Goal: Information Seeking & Learning: Check status

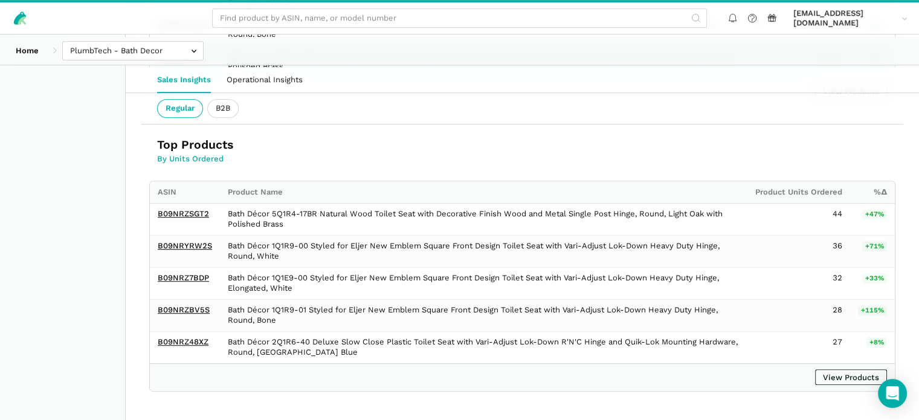
scroll to position [666, 0]
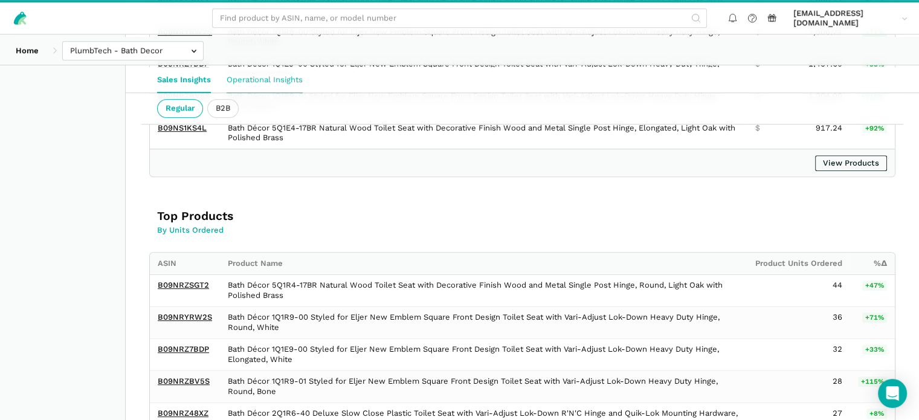
click at [294, 82] on link "Operational Insights" at bounding box center [265, 79] width 92 height 25
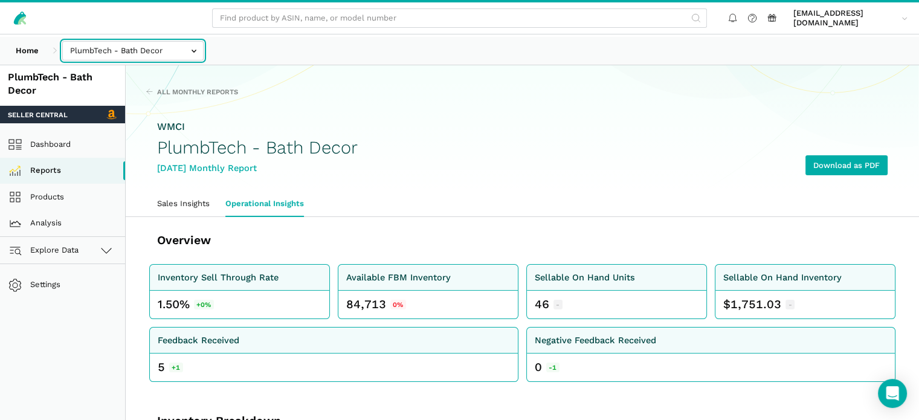
click at [192, 55] on input "text" at bounding box center [132, 51] width 141 height 20
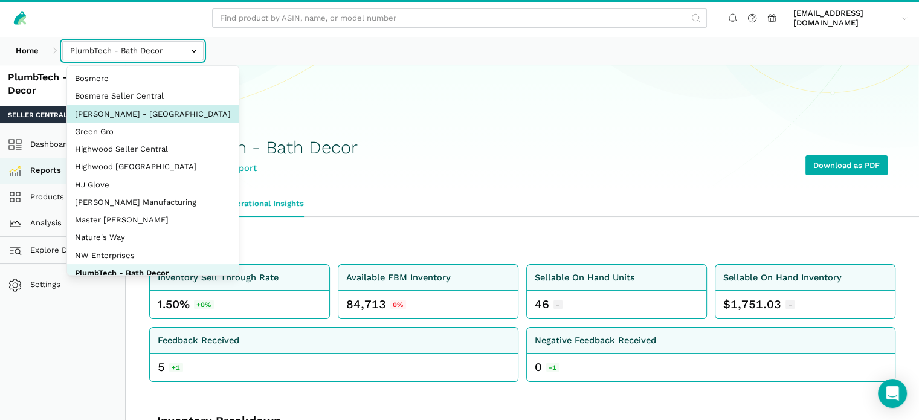
select select "cwer81XVCZRsWuHyBkAKjT9F"
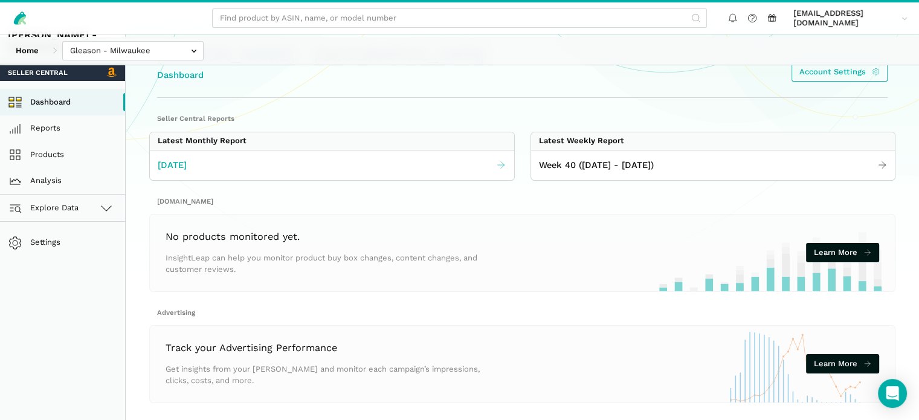
scroll to position [60, 0]
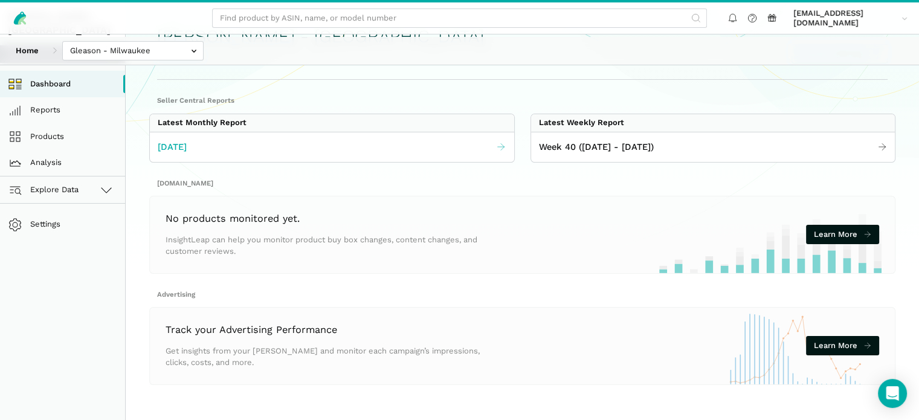
click at [187, 154] on span "[DATE]" at bounding box center [172, 147] width 29 height 14
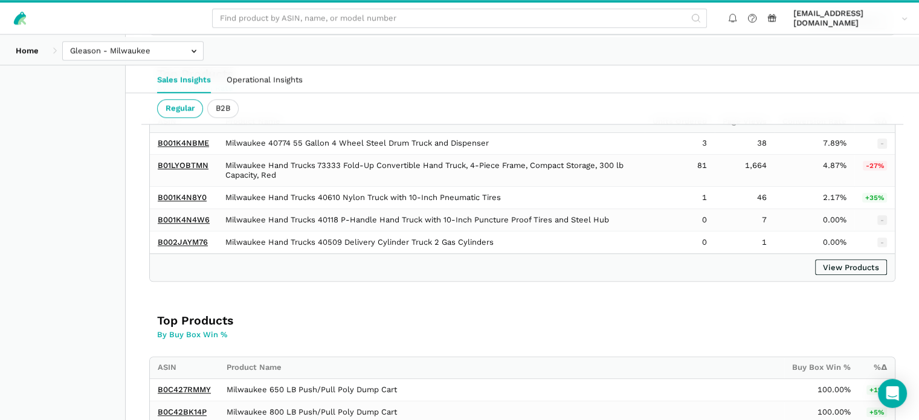
scroll to position [1161, 0]
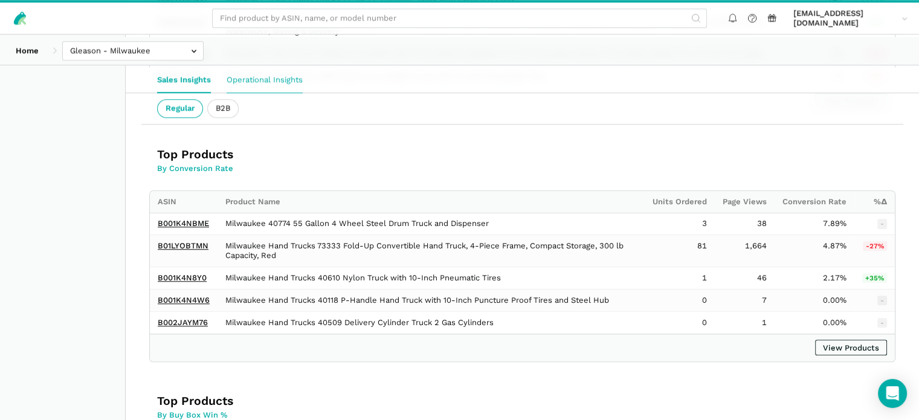
click at [281, 80] on link "Operational Insights" at bounding box center [265, 79] width 92 height 25
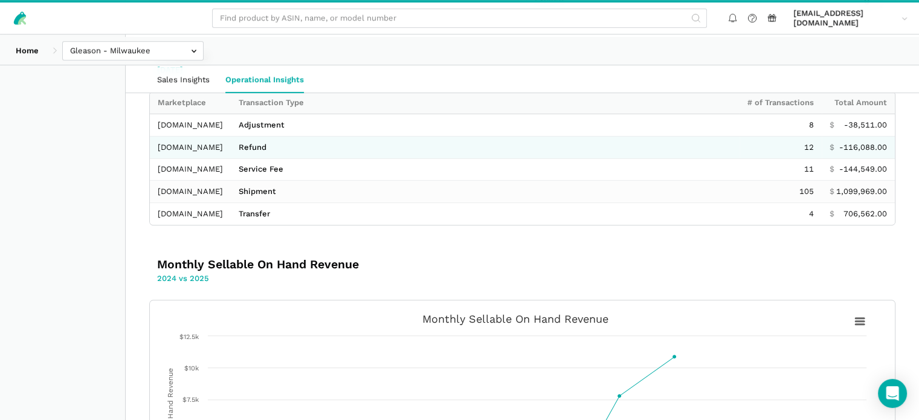
scroll to position [786, 0]
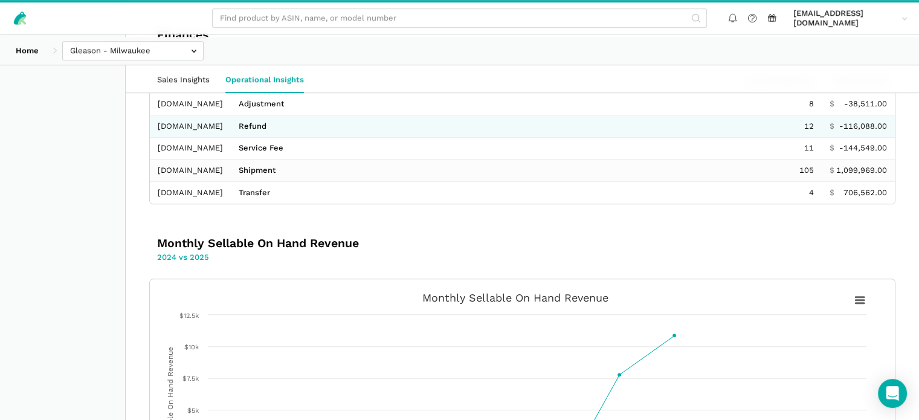
click at [251, 137] on td "Refund" at bounding box center [485, 126] width 509 height 22
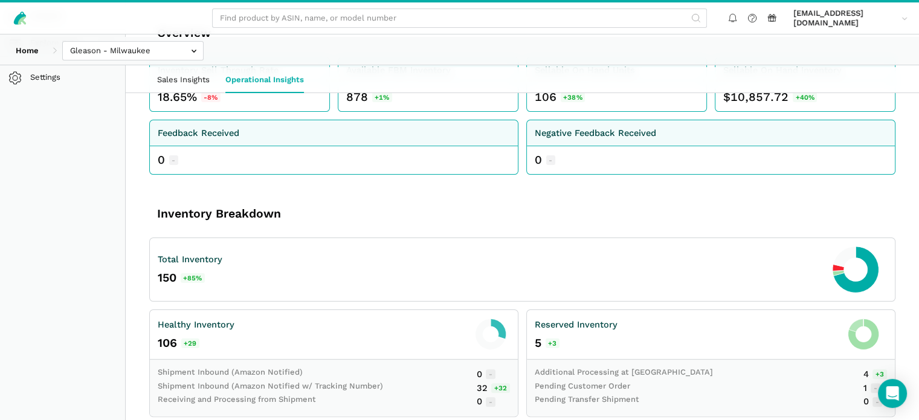
scroll to position [0, 0]
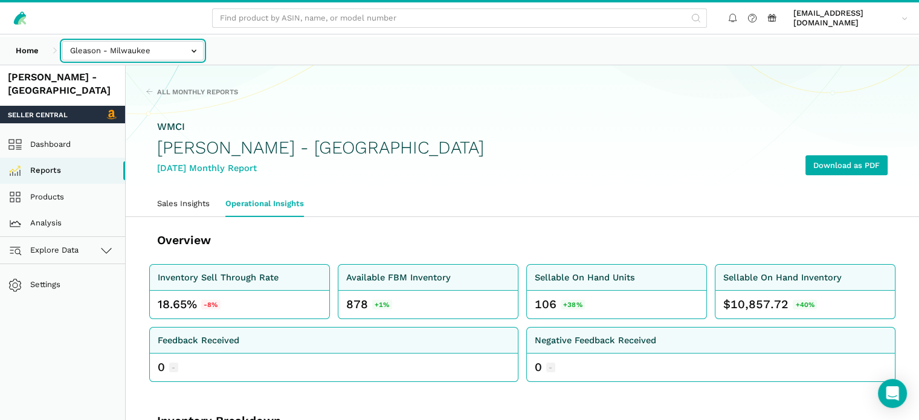
click at [153, 50] on input "text" at bounding box center [132, 51] width 141 height 20
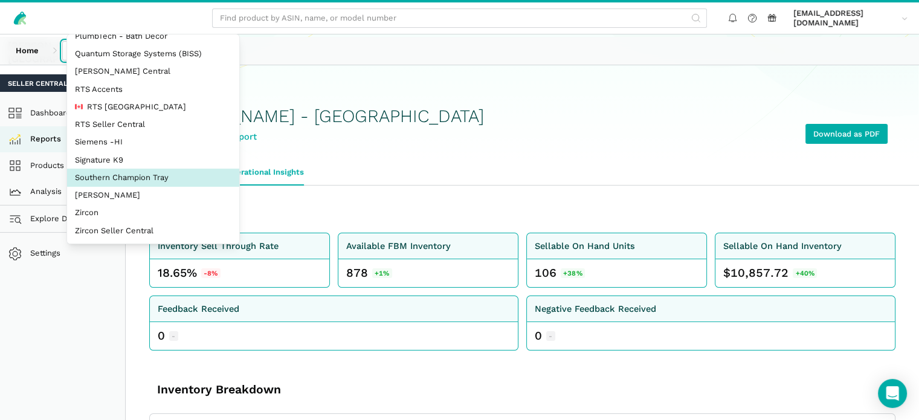
scroll to position [60, 0]
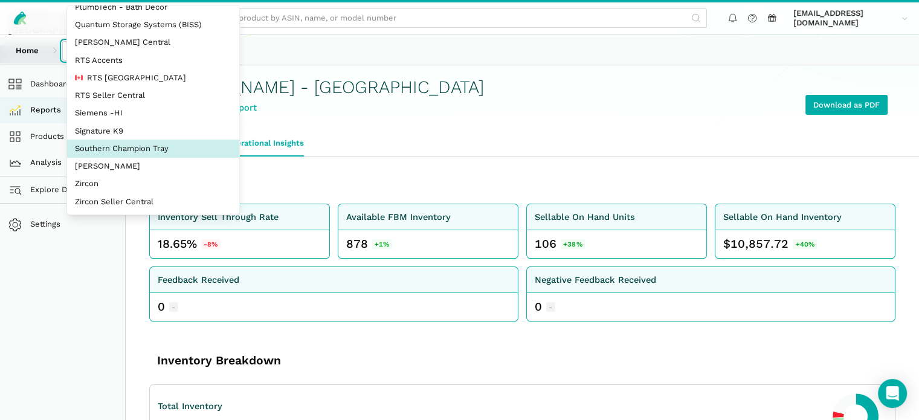
select select "oVSvG8ea9YeLvzcV4dUWoEyh"
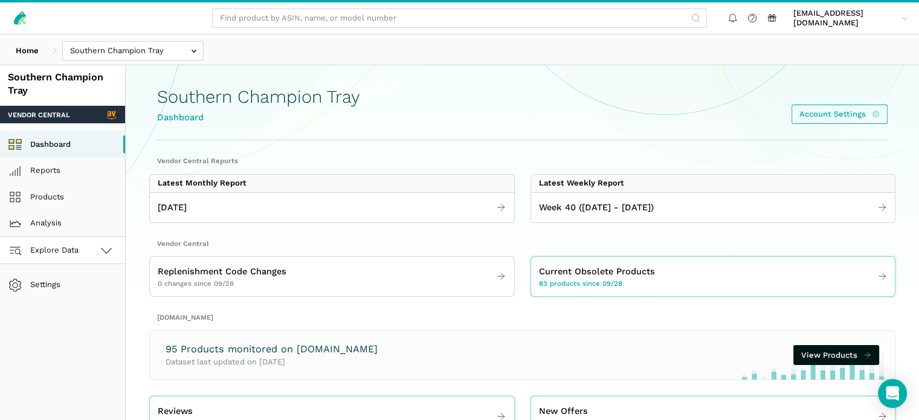
click at [62, 257] on span "Explore Data" at bounding box center [45, 250] width 67 height 15
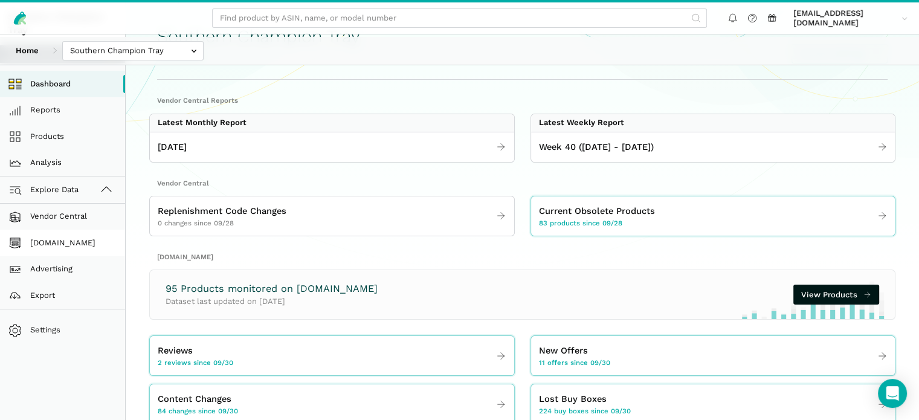
click at [68, 256] on link "[DOMAIN_NAME]" at bounding box center [62, 243] width 125 height 27
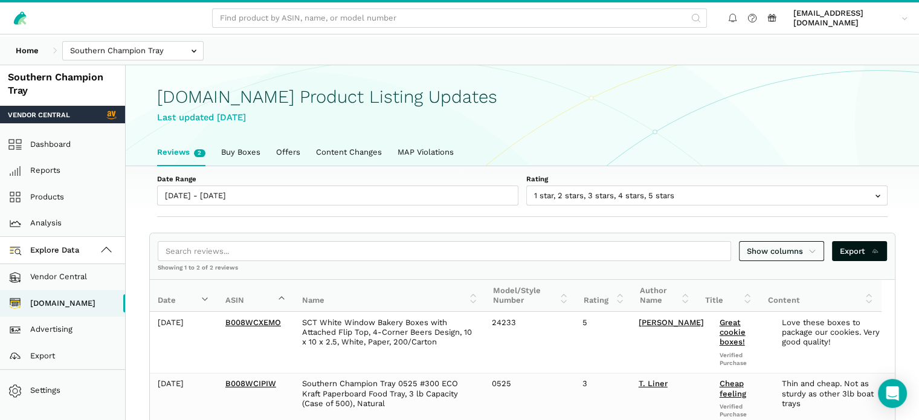
scroll to position [4, 0]
click at [268, 164] on link "Buy Boxes" at bounding box center [240, 152] width 55 height 25
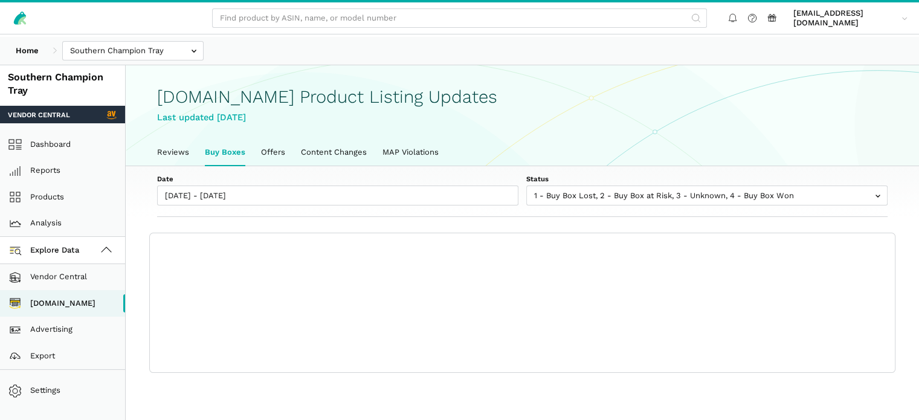
scroll to position [4, 0]
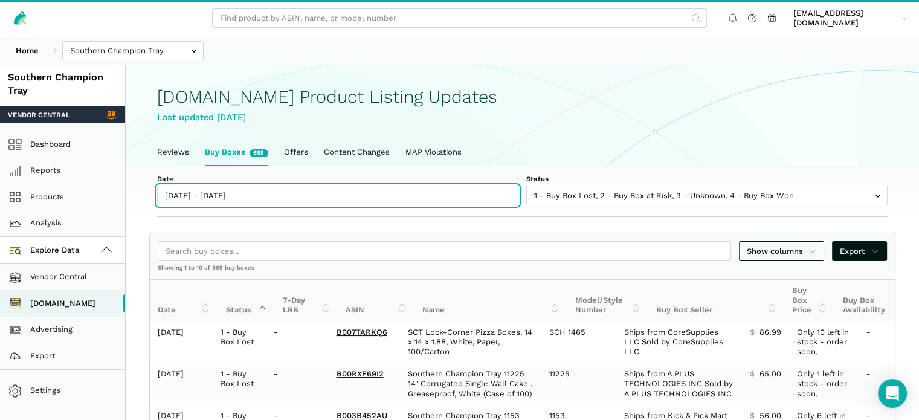
click at [286, 205] on input "[DATE] - [DATE]" at bounding box center [337, 196] width 361 height 20
type input "09/30/2025"
type input "10/06/2025"
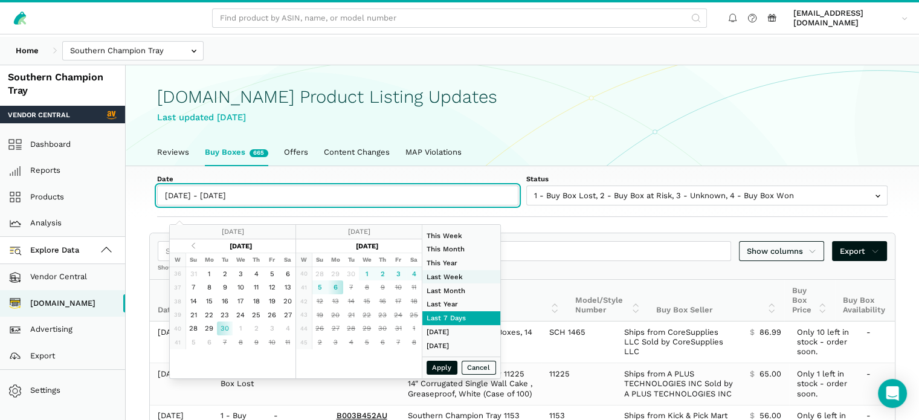
type input "09/28/2025"
type input "10/04/2025"
type input "01/01/2025"
type input "10/06/2025"
type input "09/01/2025"
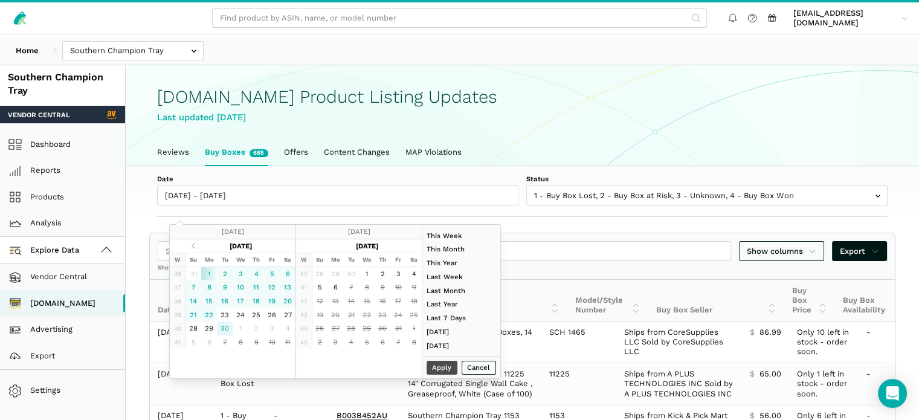
type input "09/30/2025"
type input "09/01/2025"
click at [458, 375] on button "Apply" at bounding box center [442, 368] width 31 height 14
type input "09/01/2025 - 09/30/2025"
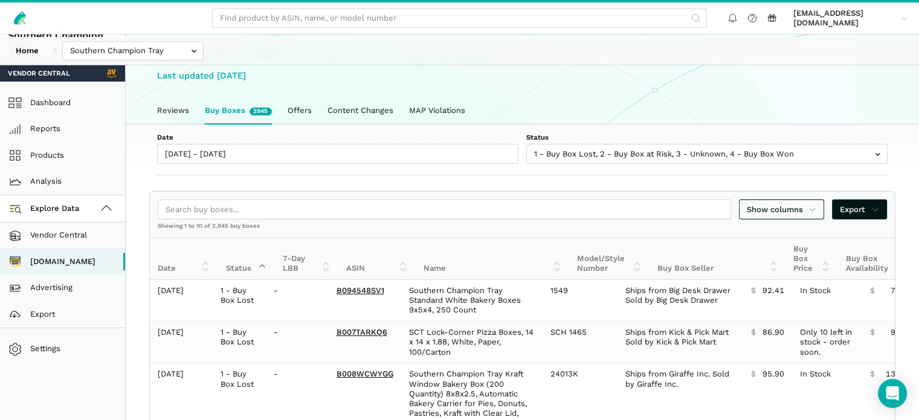
scroll to position [60, 0]
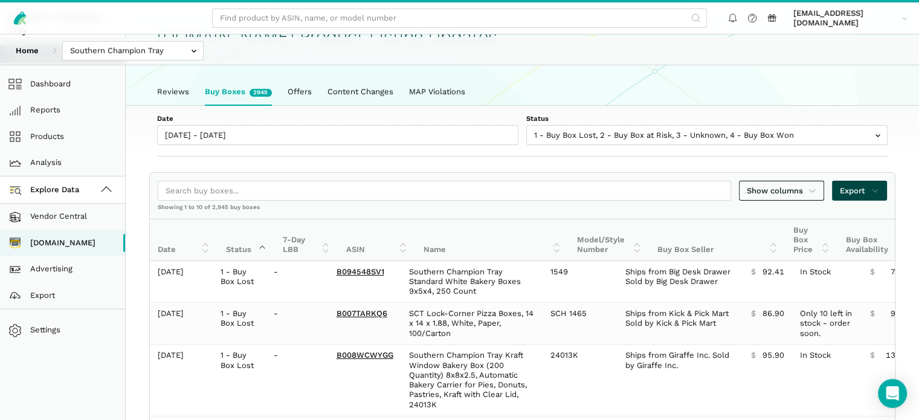
click at [867, 197] on span "Export" at bounding box center [859, 191] width 39 height 12
drag, startPoint x: 847, startPoint y: 256, endPoint x: 914, endPoint y: 258, distance: 67.1
click at [847, 257] on span "Export as Excel" at bounding box center [829, 251] width 59 height 12
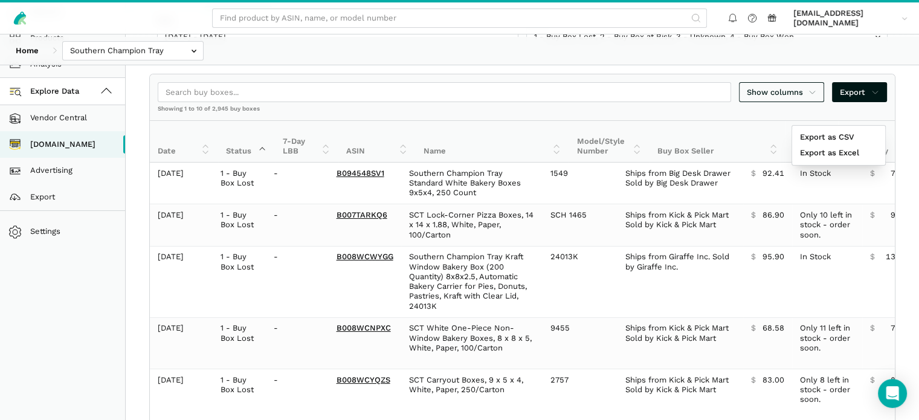
scroll to position [0, 0]
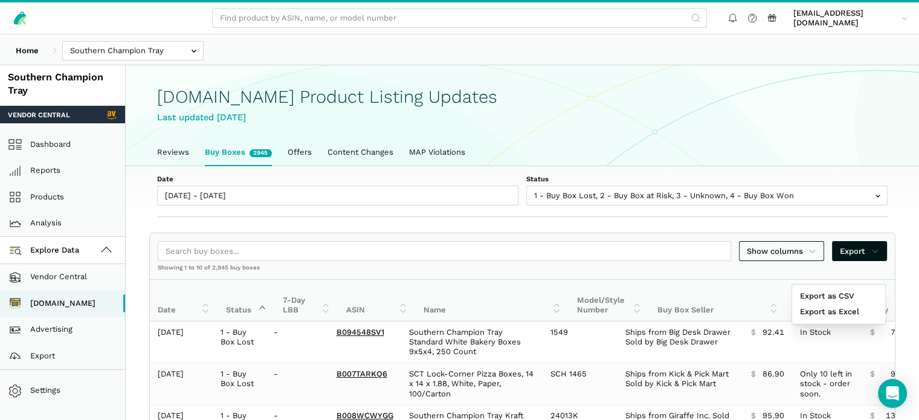
click at [50, 207] on div at bounding box center [459, 210] width 919 height 420
click at [52, 207] on link "Products" at bounding box center [62, 197] width 125 height 27
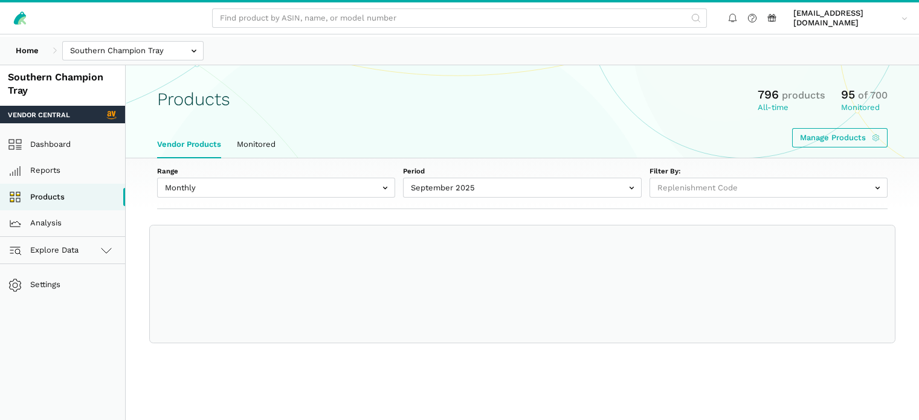
select select
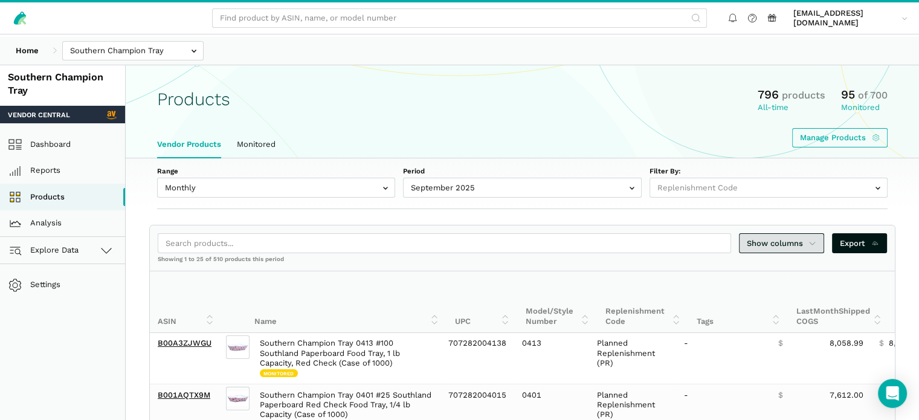
click at [790, 250] on span "Show columns" at bounding box center [782, 243] width 70 height 12
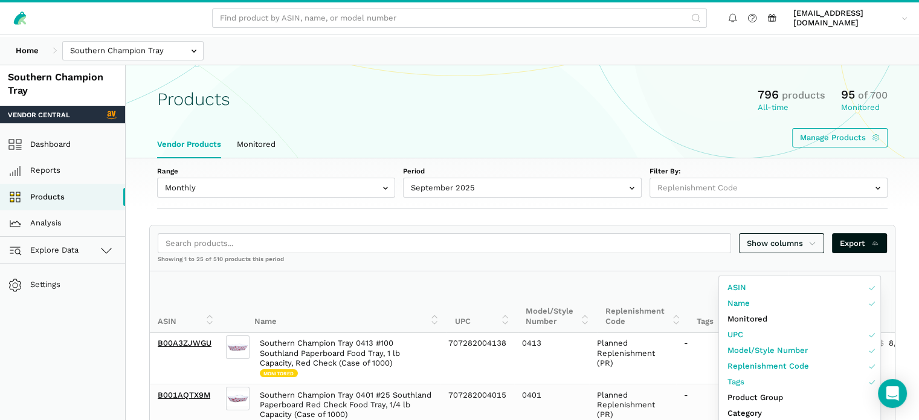
click at [509, 144] on div at bounding box center [459, 210] width 919 height 420
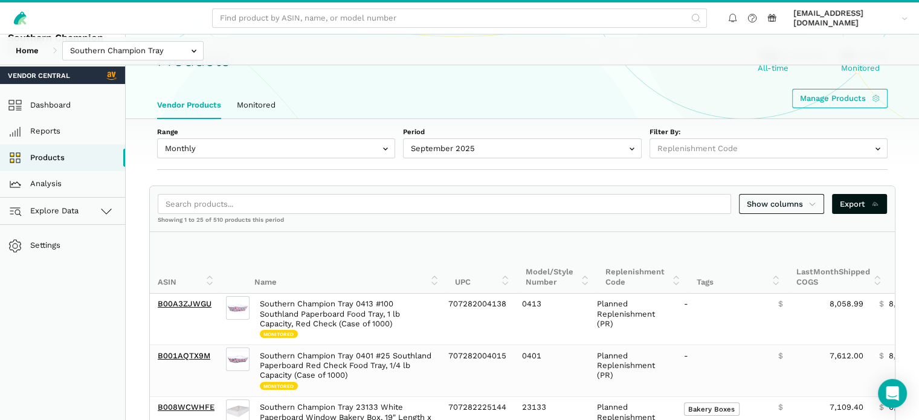
scroll to position [60, 0]
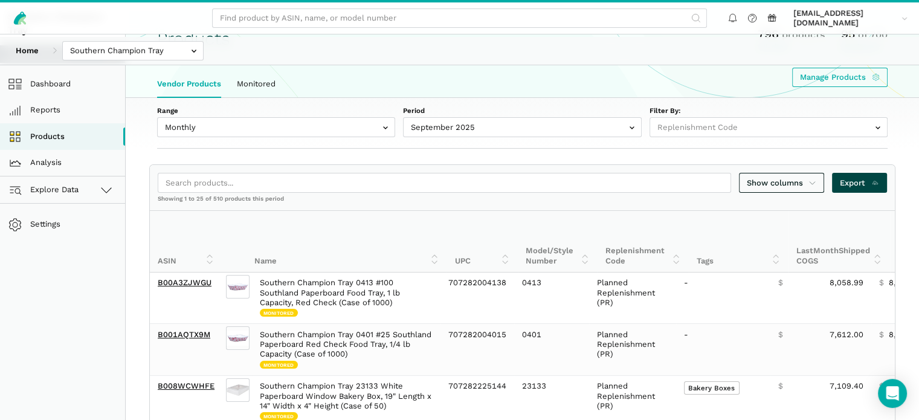
click at [850, 193] on link "Export" at bounding box center [859, 183] width 55 height 20
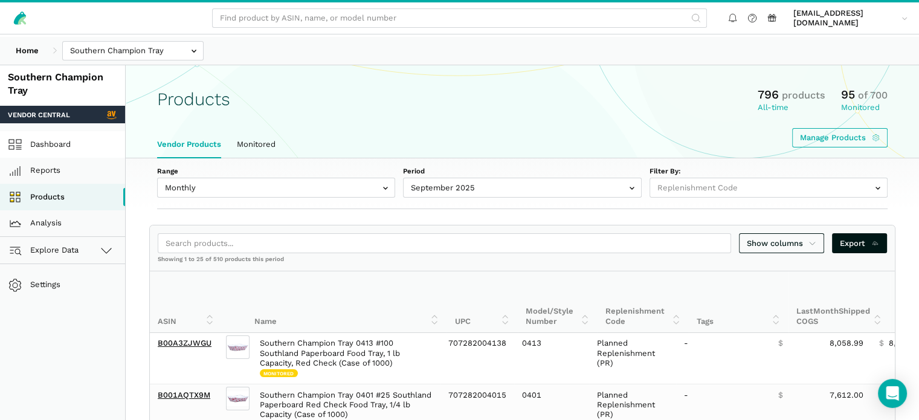
click at [69, 154] on link "Dashboard" at bounding box center [62, 144] width 125 height 27
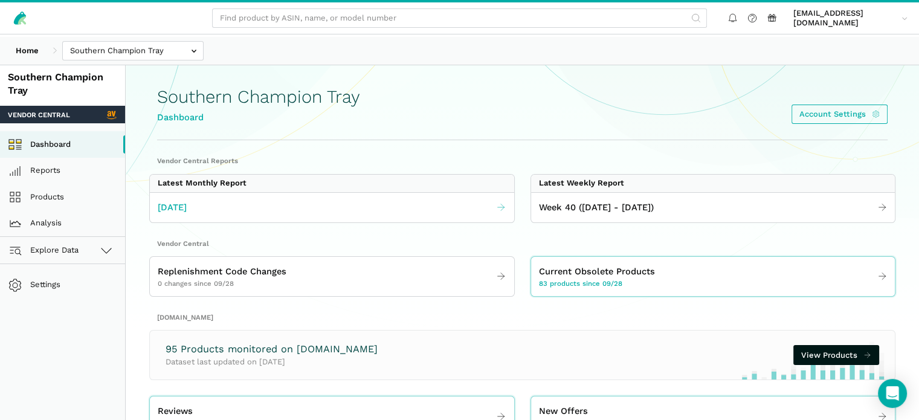
click at [318, 218] on link "[DATE]" at bounding box center [332, 207] width 364 height 22
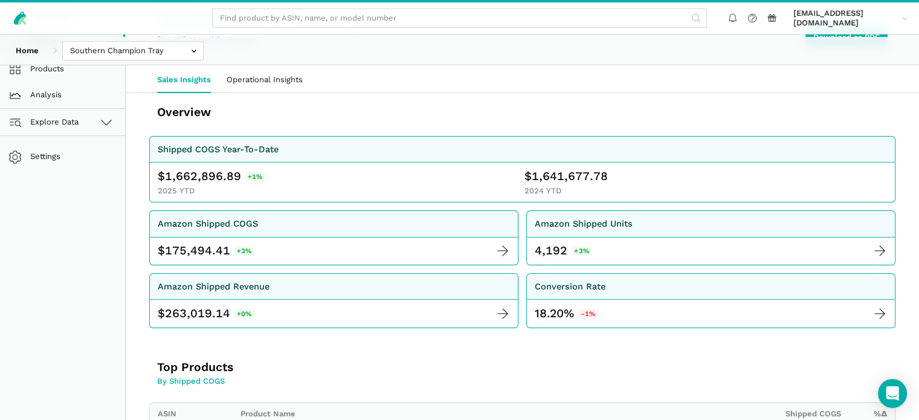
scroll to position [121, 0]
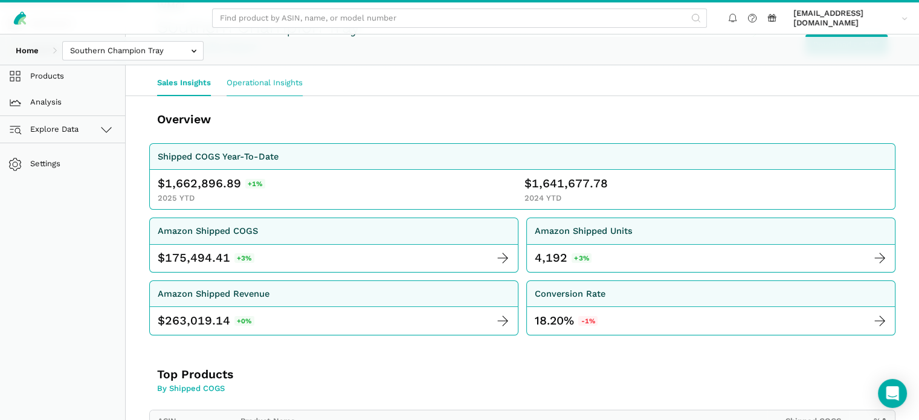
click at [291, 95] on link "Operational Insights" at bounding box center [265, 82] width 92 height 25
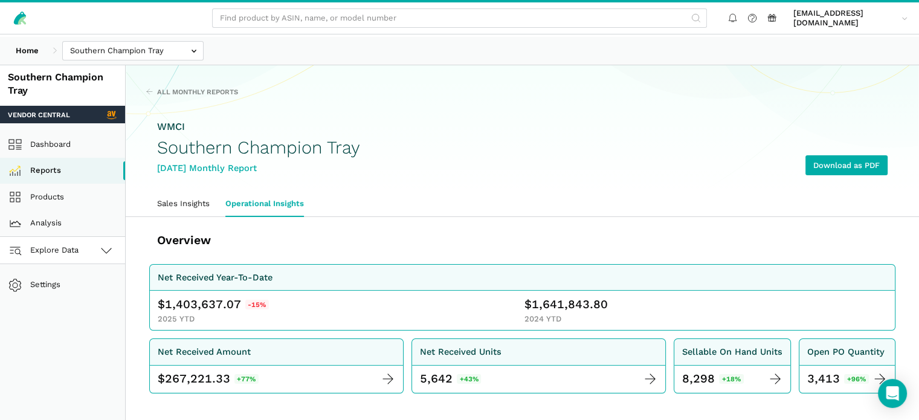
click at [59, 257] on span "Explore Data" at bounding box center [45, 250] width 67 height 15
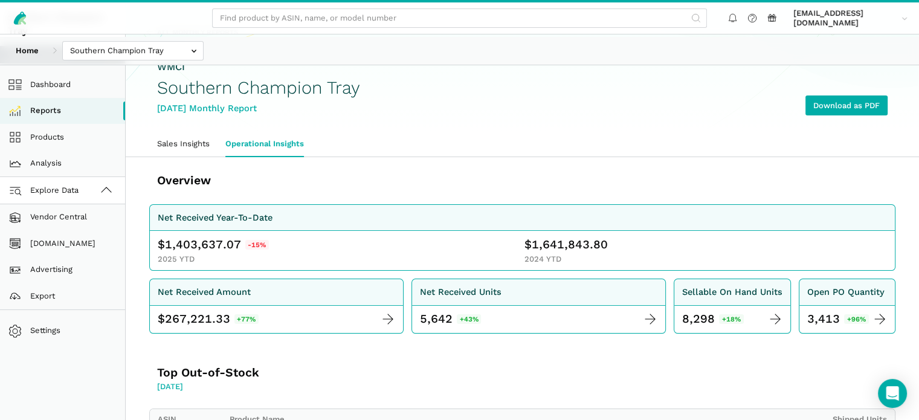
scroll to position [60, 0]
click at [76, 254] on link "[DOMAIN_NAME]" at bounding box center [62, 243] width 125 height 27
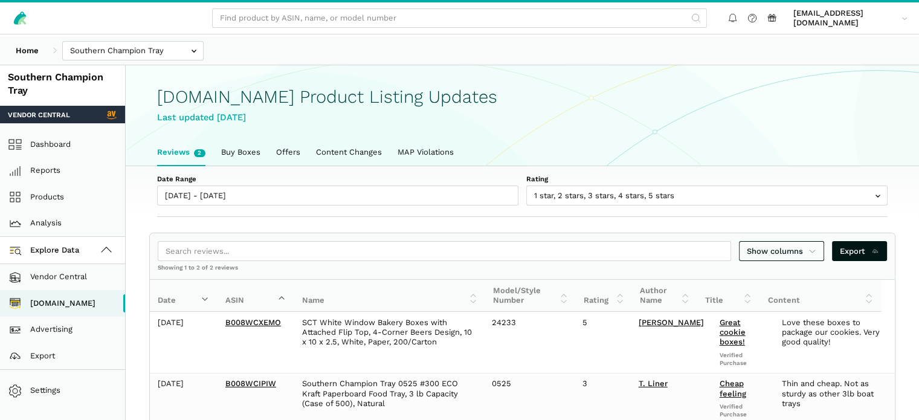
scroll to position [4, 0]
click at [268, 161] on link "Buy Boxes" at bounding box center [240, 152] width 55 height 25
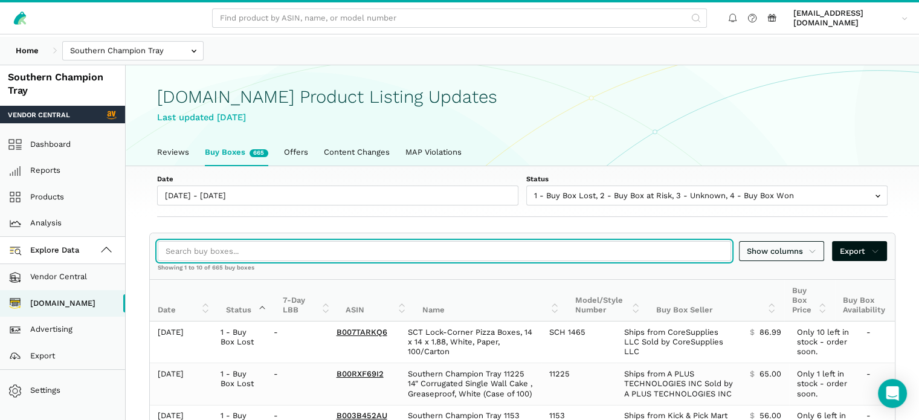
click at [205, 261] on input "search" at bounding box center [444, 251] width 573 height 20
paste input "B008WCIJVK"
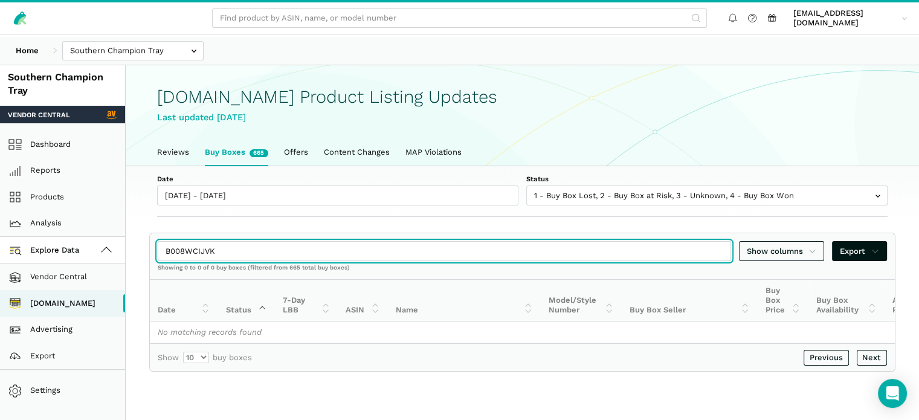
click at [211, 261] on input "B008WCIJVK" at bounding box center [444, 251] width 573 height 20
paste input "1AQRYG6"
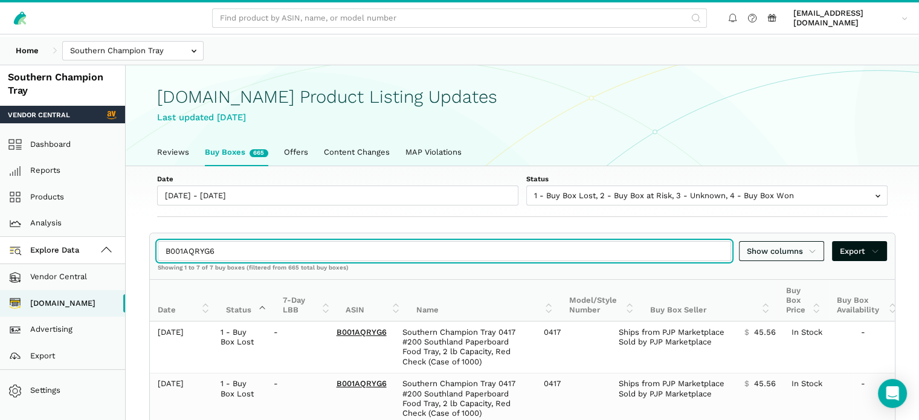
type input "B001AQRYG6"
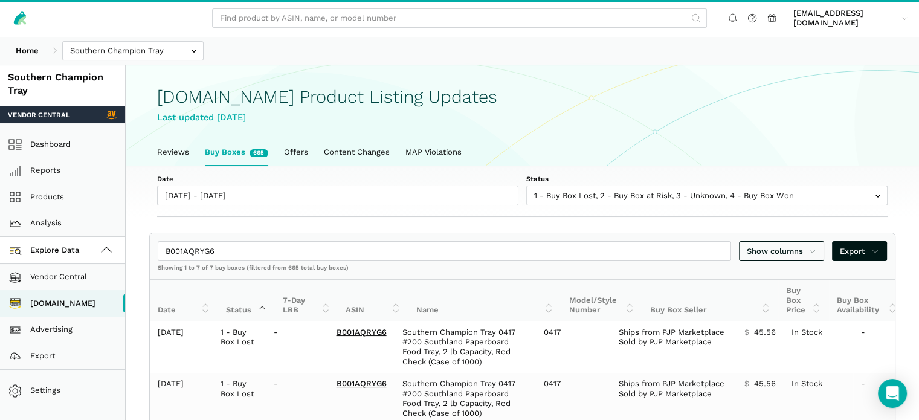
click at [543, 140] on div "[DOMAIN_NAME] Product Listing Updates Last updated [DATE]" at bounding box center [522, 101] width 731 height 77
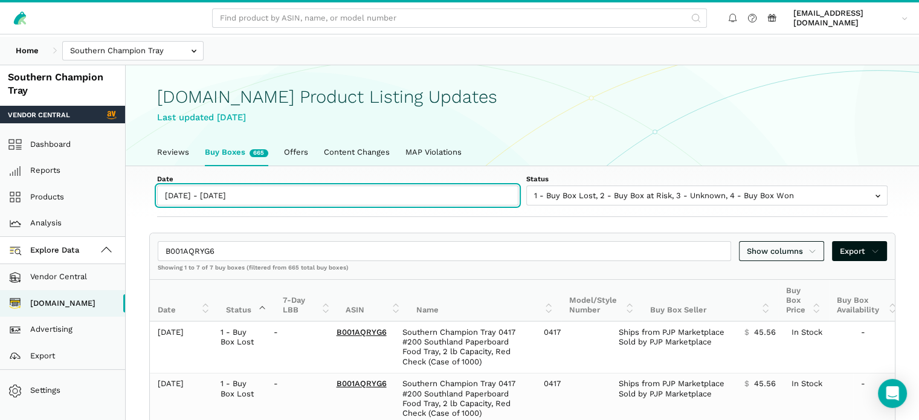
click at [264, 205] on input "[DATE] - [DATE]" at bounding box center [337, 196] width 361 height 20
type input "[DATE]"
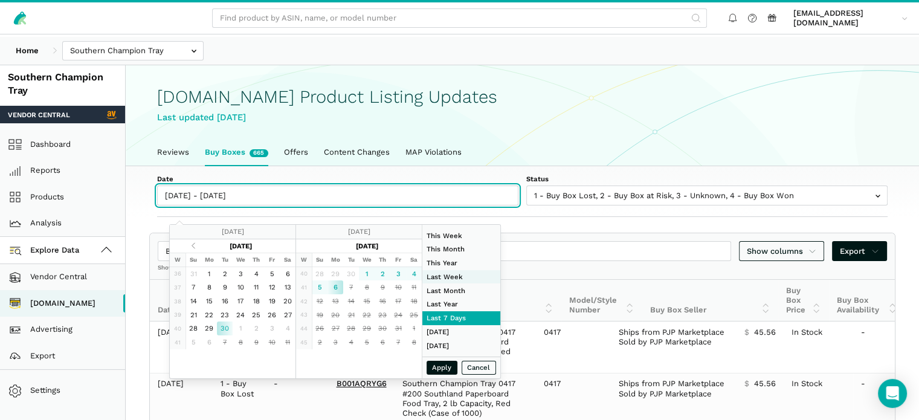
type input "[DATE]"
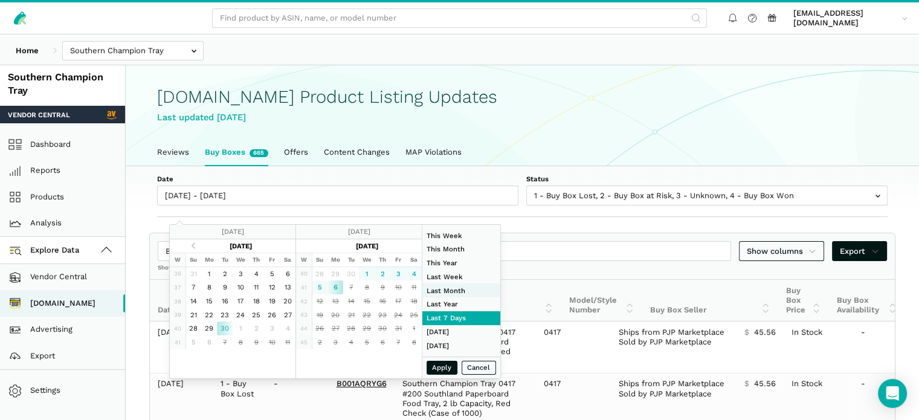
click at [459, 295] on li "Last Month" at bounding box center [461, 290] width 78 height 14
type input "[DATE] - [DATE]"
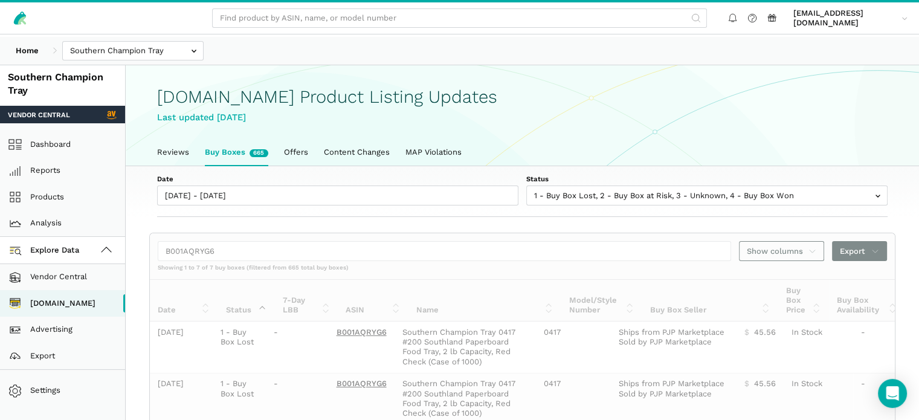
click at [437, 134] on div "[DOMAIN_NAME] Product Listing Updates Last updated [DATE]" at bounding box center [522, 101] width 731 height 77
